Goal: Information Seeking & Learning: Learn about a topic

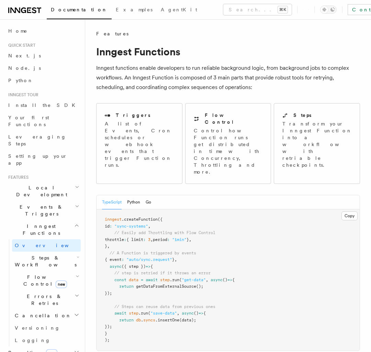
click at [43, 184] on span "Local Development" at bounding box center [40, 191] width 69 height 14
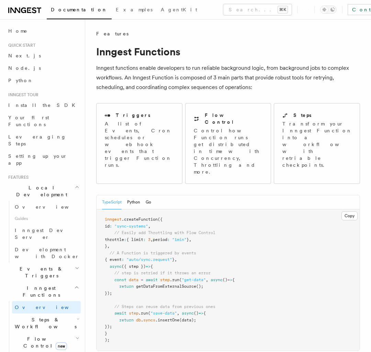
click at [43, 206] on span "Events & Triggers" at bounding box center [40, 273] width 69 height 14
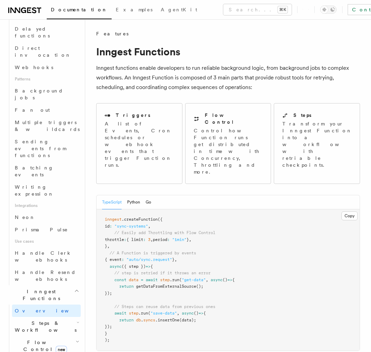
click at [46, 206] on span "Steps & Workflows" at bounding box center [44, 327] width 65 height 14
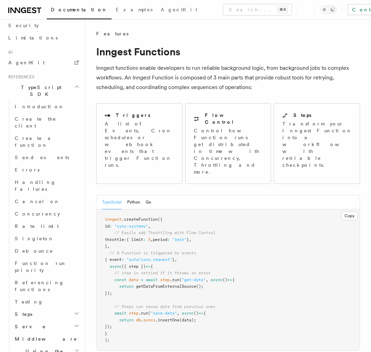
scroll to position [1735, 0]
